Goal: Task Accomplishment & Management: Manage account settings

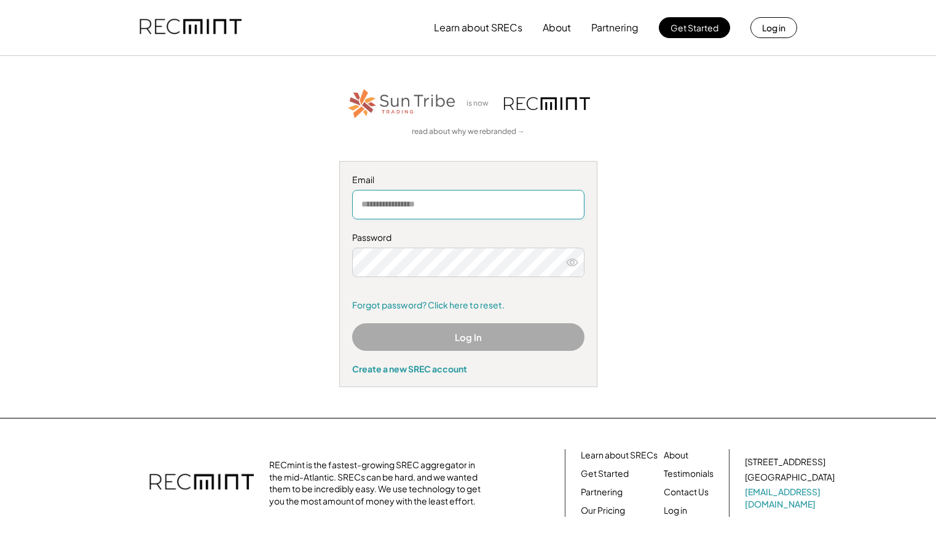
type input "**********"
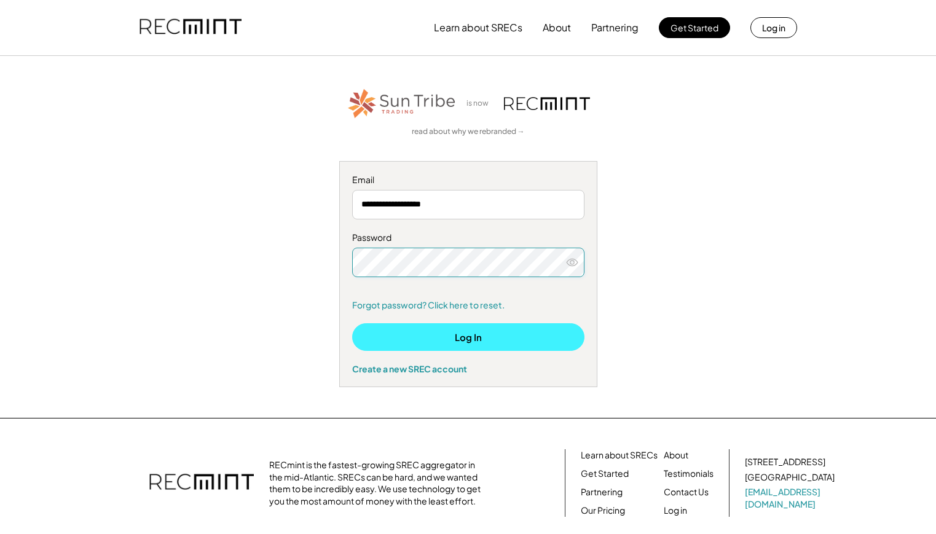
click at [416, 333] on button "Log In" at bounding box center [468, 337] width 232 height 28
